Goal: Task Accomplishment & Management: Manage account settings

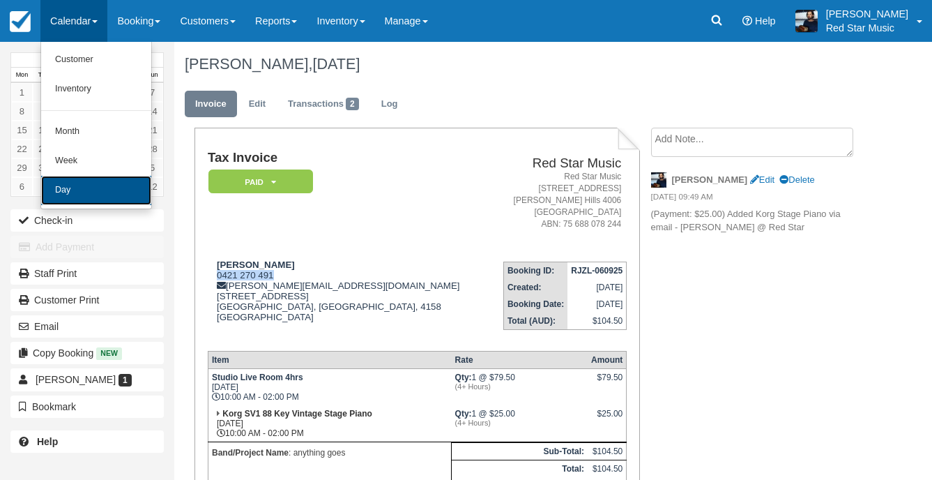
click at [91, 193] on link "Day" at bounding box center [96, 190] width 110 height 29
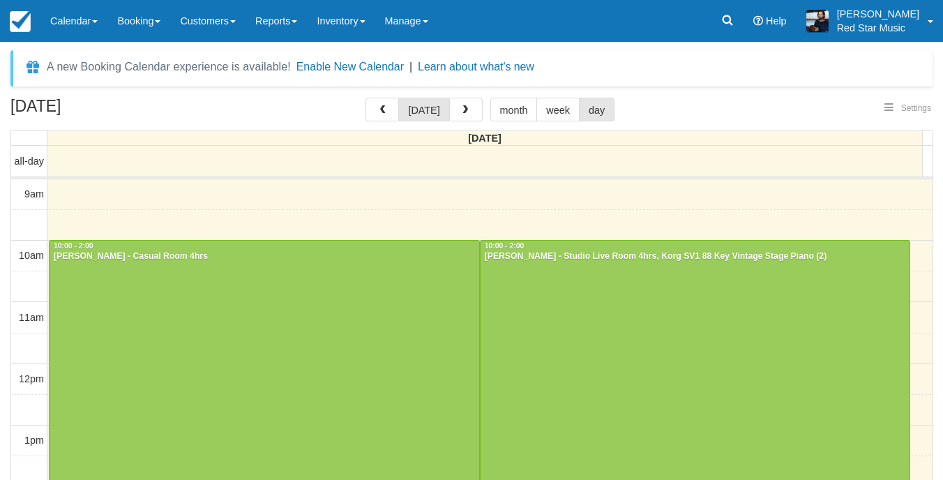
select select
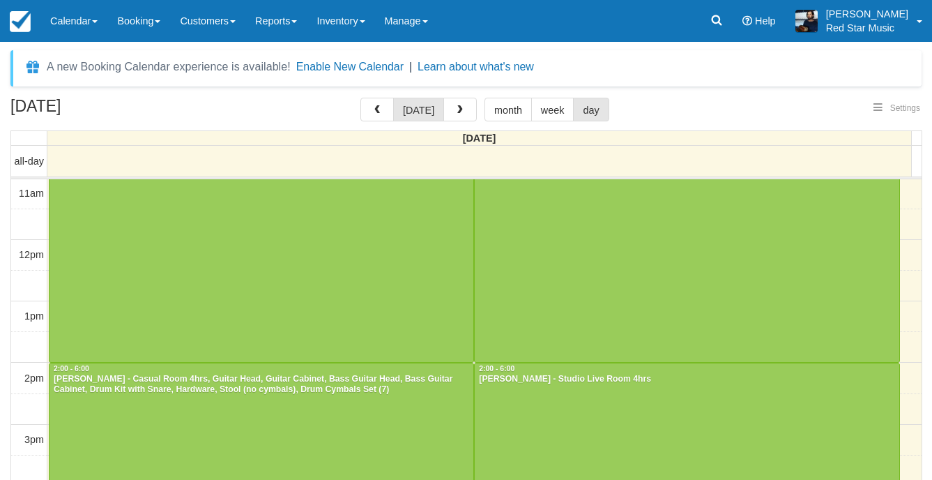
select select
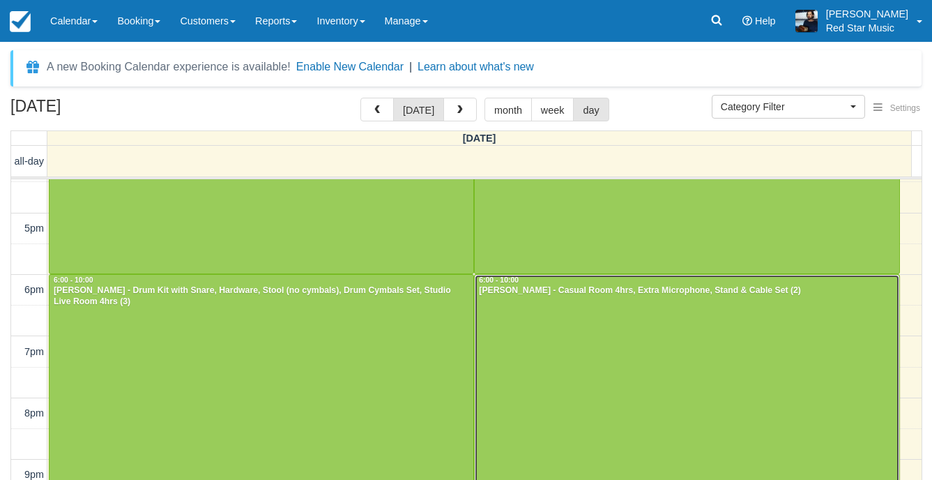
click at [549, 299] on div at bounding box center [687, 397] width 424 height 245
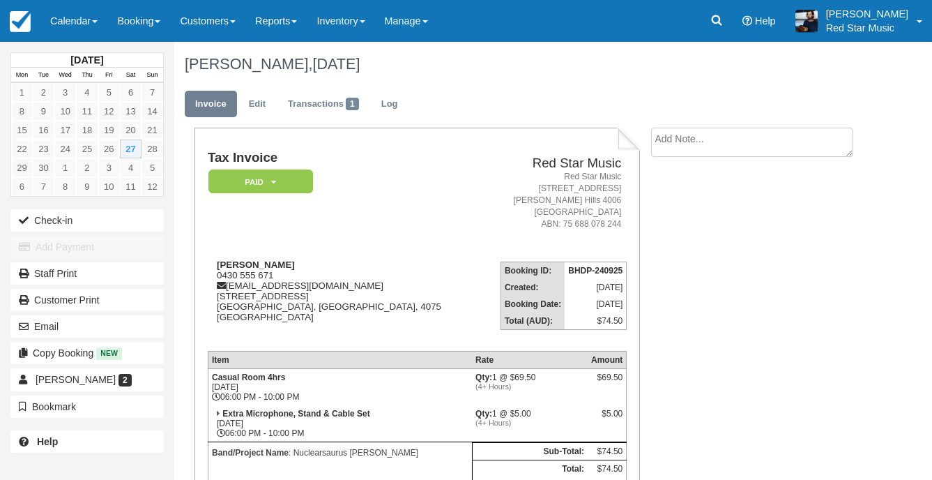
click at [686, 149] on textarea at bounding box center [752, 142] width 202 height 29
type textarea "1"
click at [680, 215] on button "Create" at bounding box center [682, 222] width 63 height 24
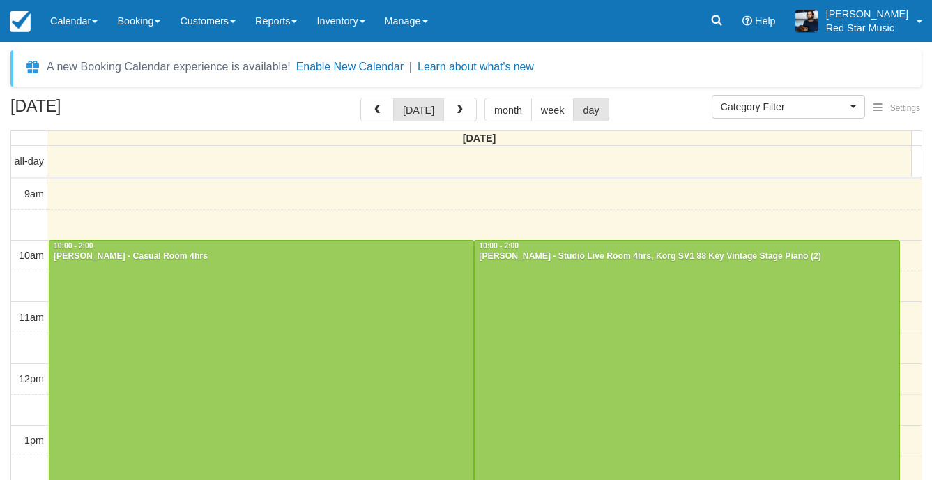
select select
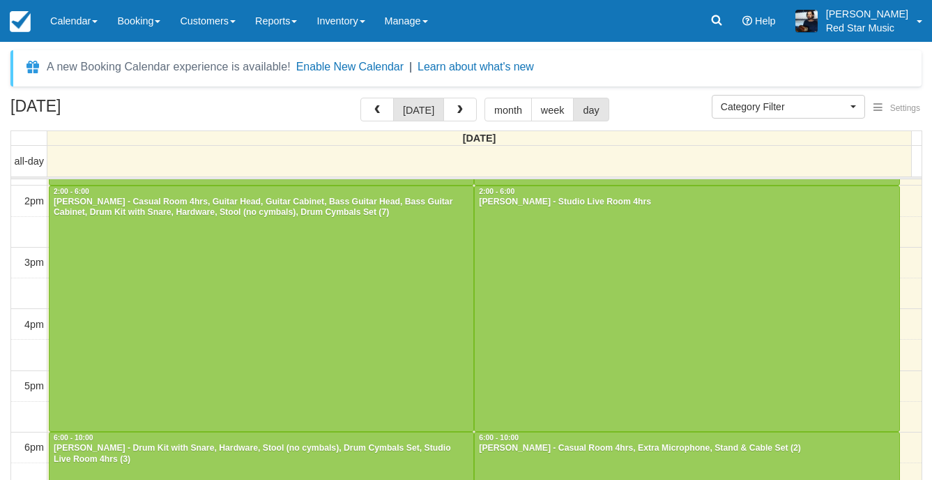
scroll to position [466, 0]
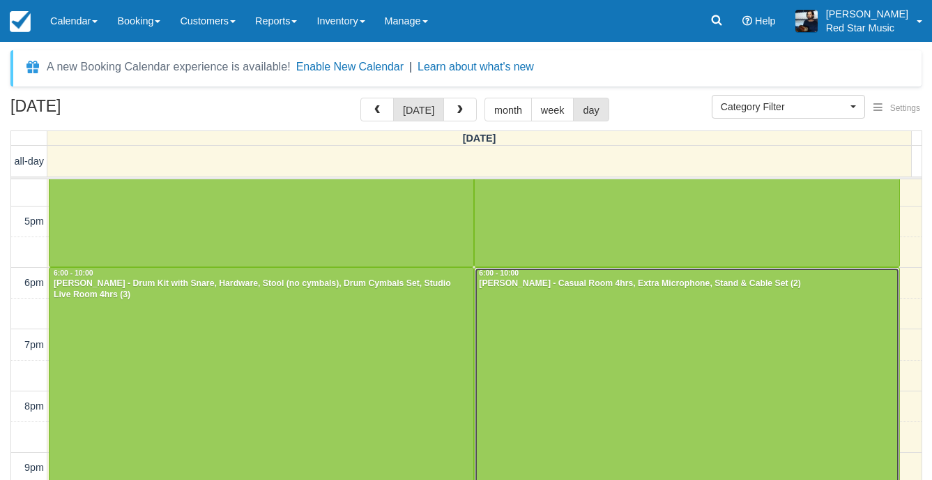
click at [517, 313] on div at bounding box center [687, 390] width 424 height 245
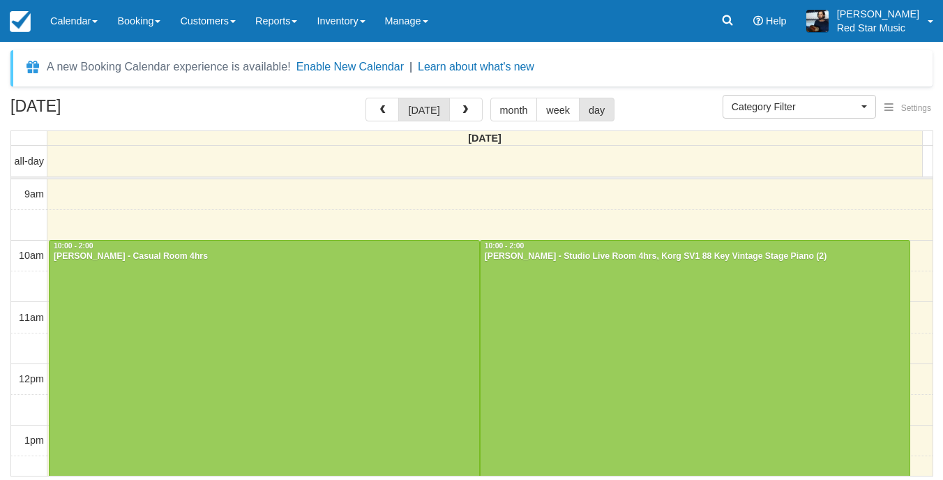
select select
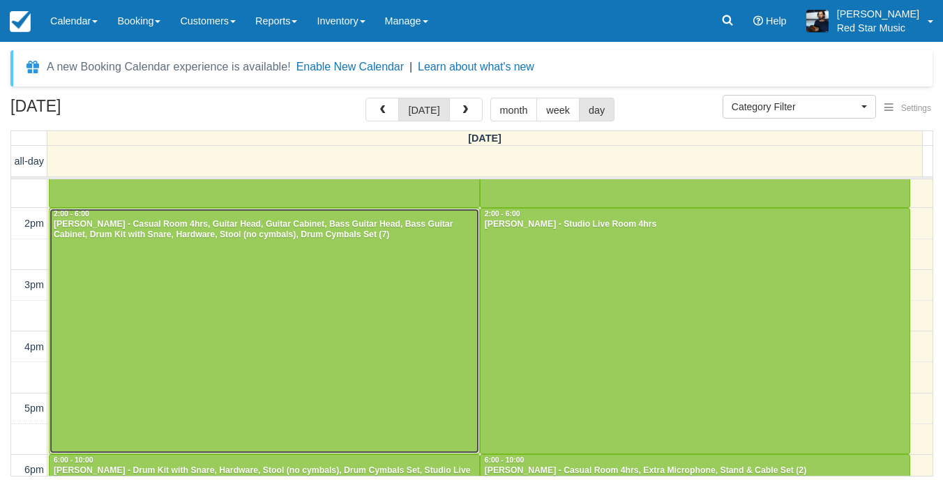
click at [420, 360] on div at bounding box center [264, 330] width 429 height 245
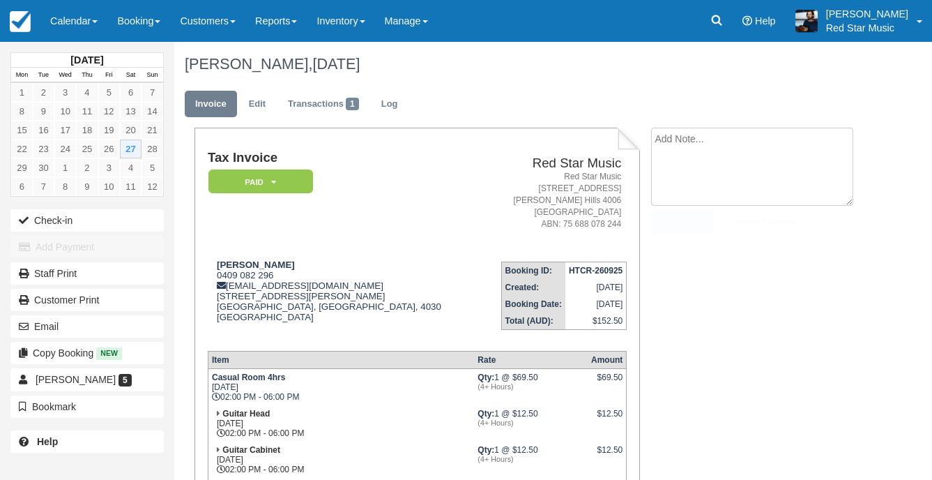
click at [685, 132] on textarea at bounding box center [752, 167] width 202 height 78
type textarea "4"
click at [699, 222] on button "Create" at bounding box center [682, 222] width 63 height 24
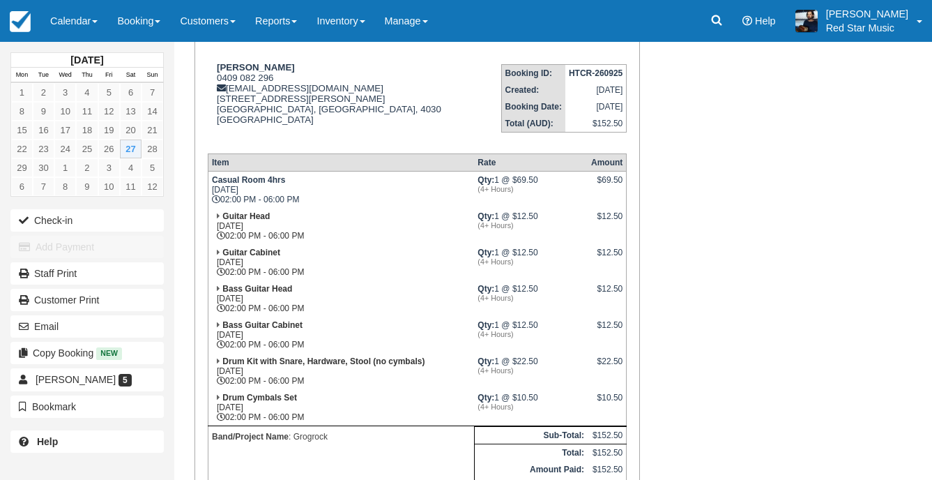
scroll to position [279, 0]
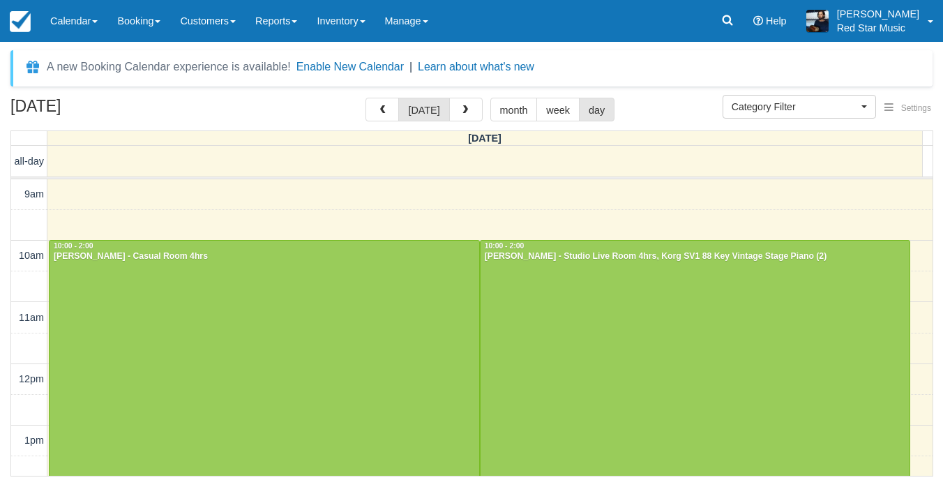
select select
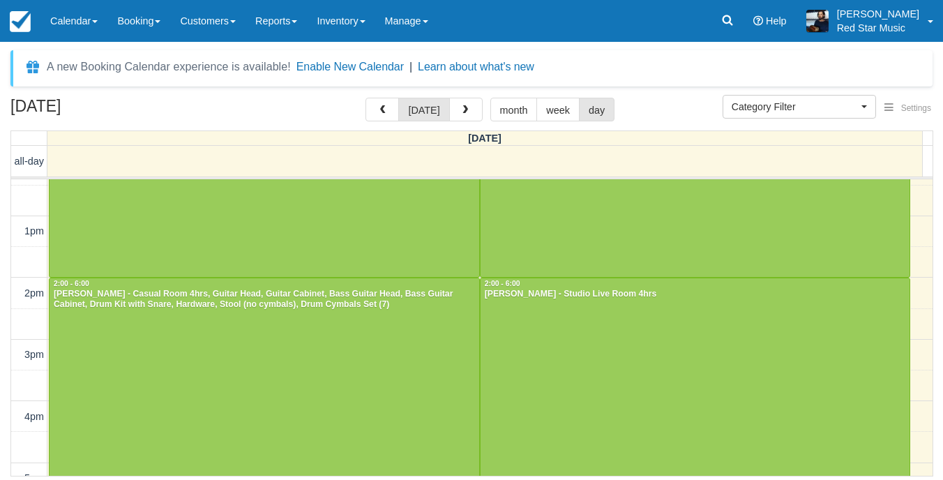
scroll to position [294, 0]
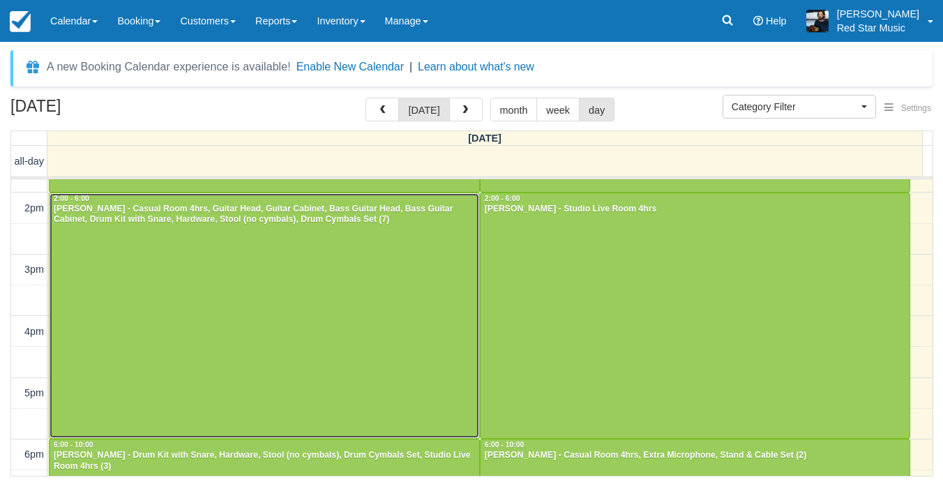
click at [267, 288] on div at bounding box center [264, 315] width 429 height 245
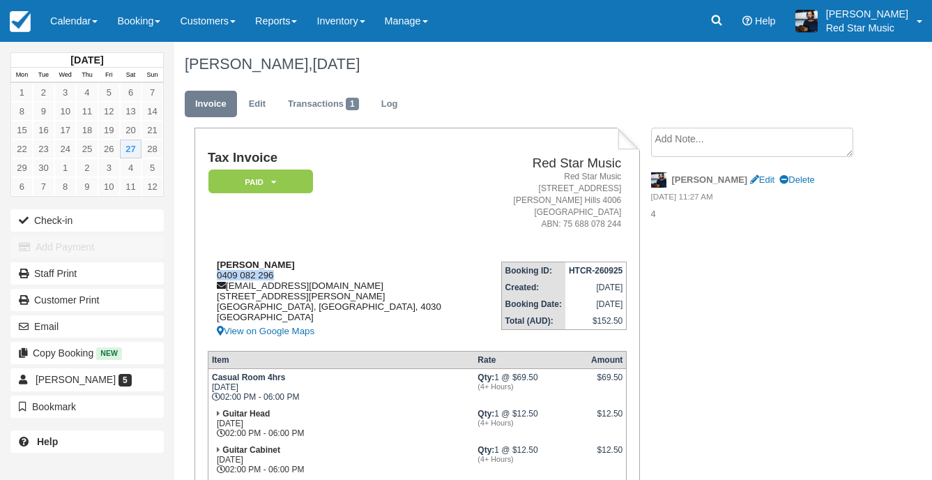
drag, startPoint x: 280, startPoint y: 271, endPoint x: 217, endPoint y: 277, distance: 63.7
click at [217, 277] on div "[PERSON_NAME] 0409 082 296 [EMAIL_ADDRESS][DOMAIN_NAME] [STREET_ADDRESS][PERSON…" at bounding box center [344, 299] width 273 height 80
copy div "0409 082 296"
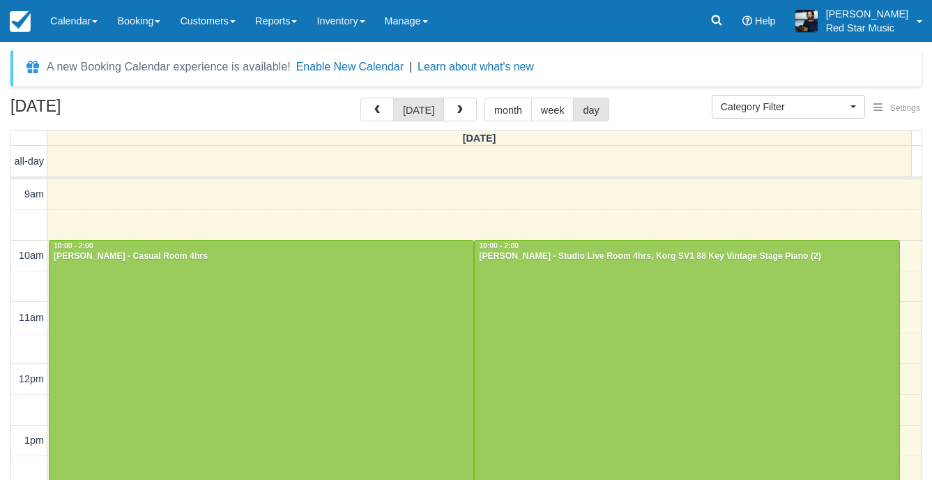
select select
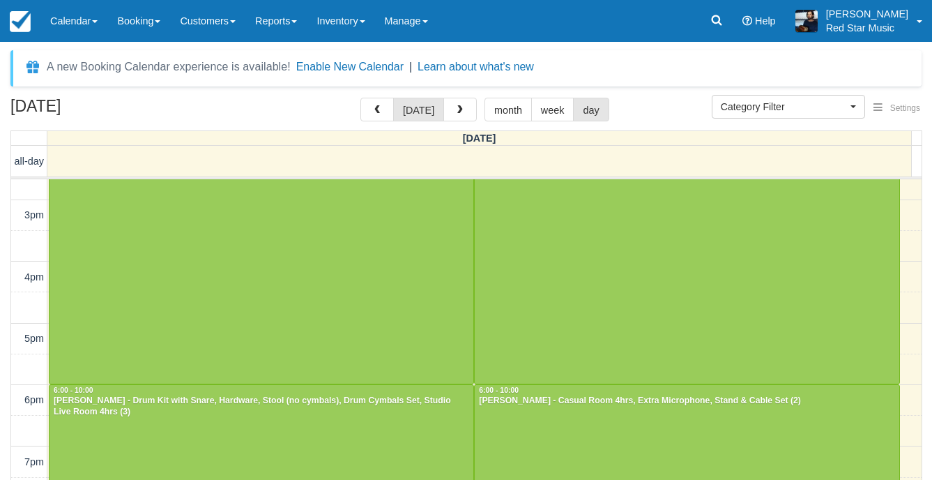
scroll to position [209, 0]
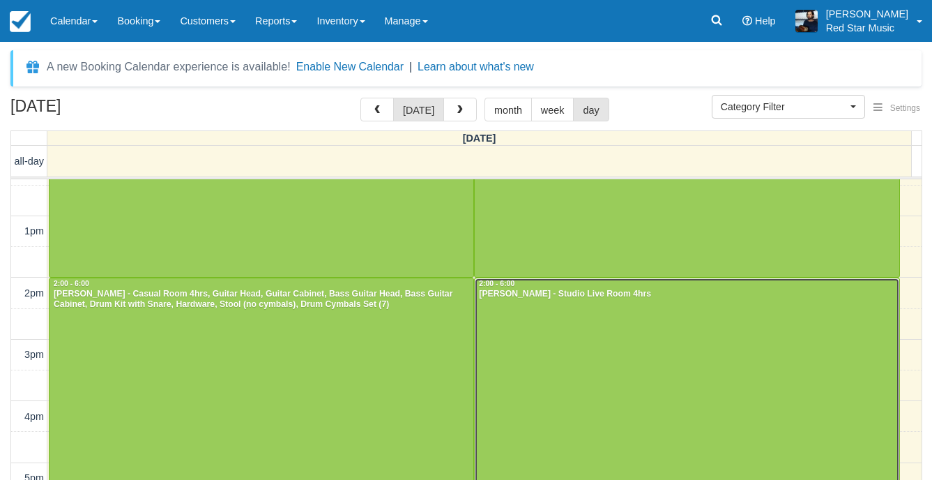
click at [572, 340] on div at bounding box center [687, 400] width 424 height 245
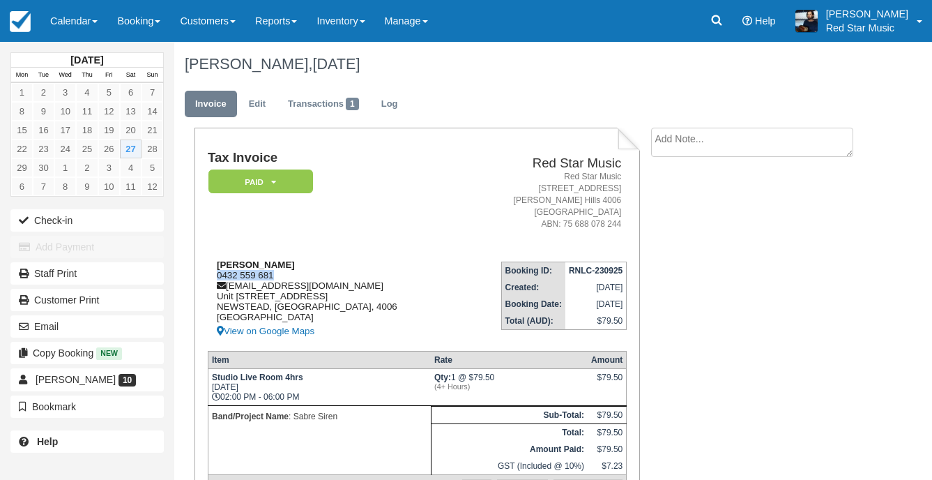
drag, startPoint x: 295, startPoint y: 277, endPoint x: 218, endPoint y: 277, distance: 76.7
click at [218, 277] on div "[PERSON_NAME] 0432 559 681 [EMAIL_ADDRESS][DOMAIN_NAME] [STREET_ADDRESS] View o…" at bounding box center [334, 299] width 252 height 80
copy div "0432 559 681"
click at [720, 141] on textarea at bounding box center [752, 142] width 202 height 29
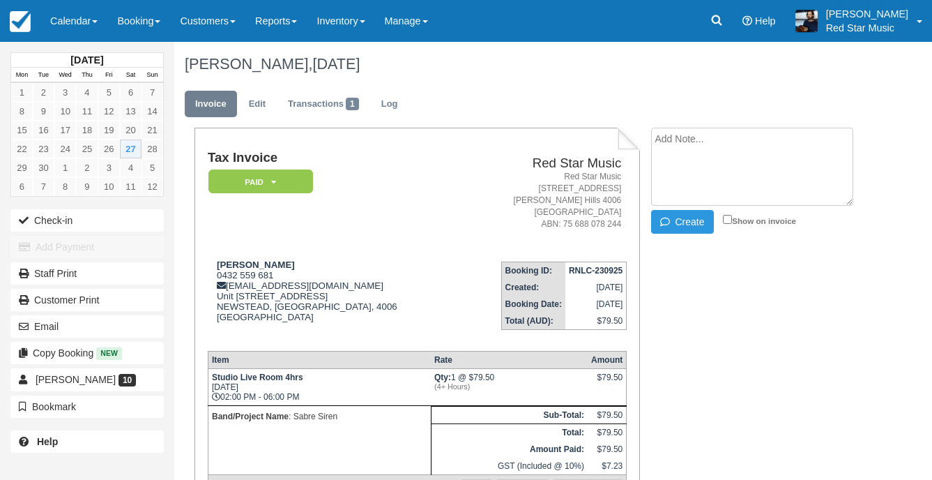
paste textarea "0432 559 681"
type textarea "0432 559 681"
click at [689, 217] on button "Create" at bounding box center [682, 222] width 63 height 24
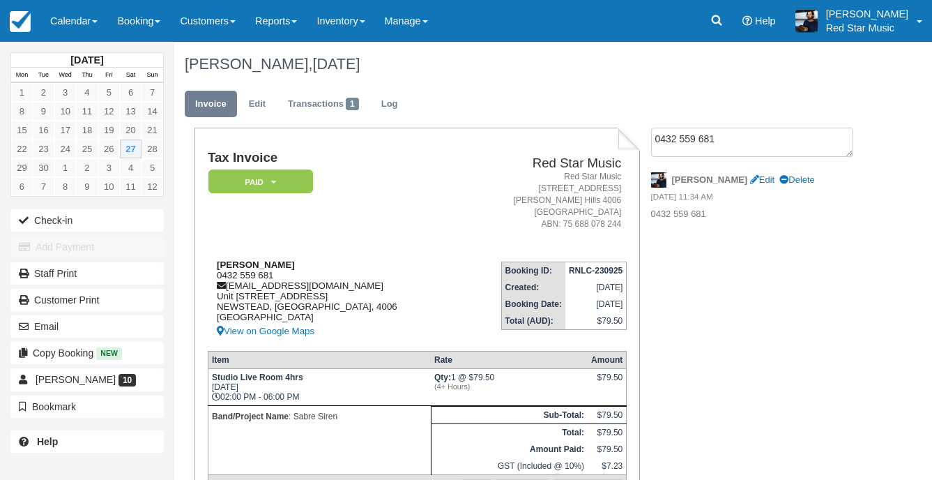
click at [272, 276] on div "Reid Elliott 0432 559 681 rdlltt@gmail.com Unit 310 70 Longland St NEWSTEAD, Qu…" at bounding box center [334, 299] width 252 height 80
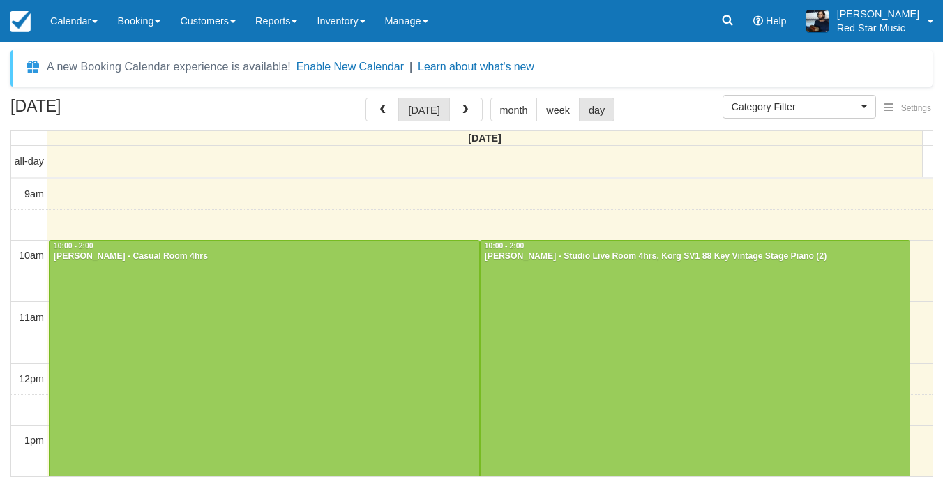
select select
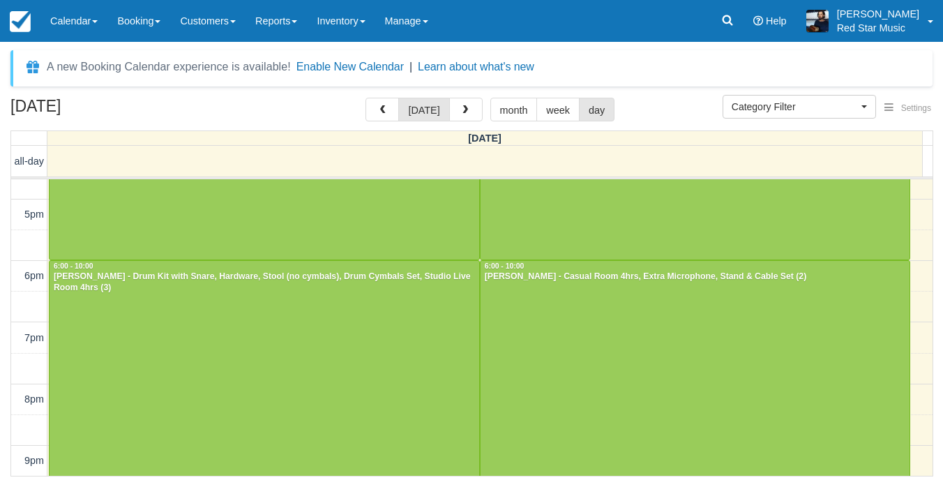
scroll to position [503, 0]
